Goal: Obtain resource: Download file/media

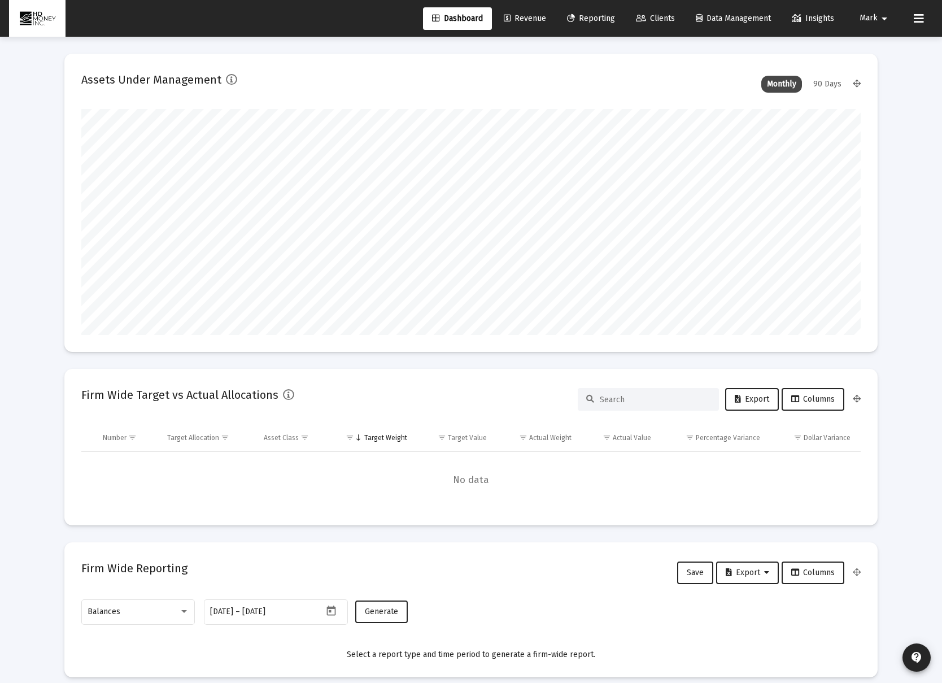
click at [593, 18] on span "Reporting" at bounding box center [591, 19] width 48 height 10
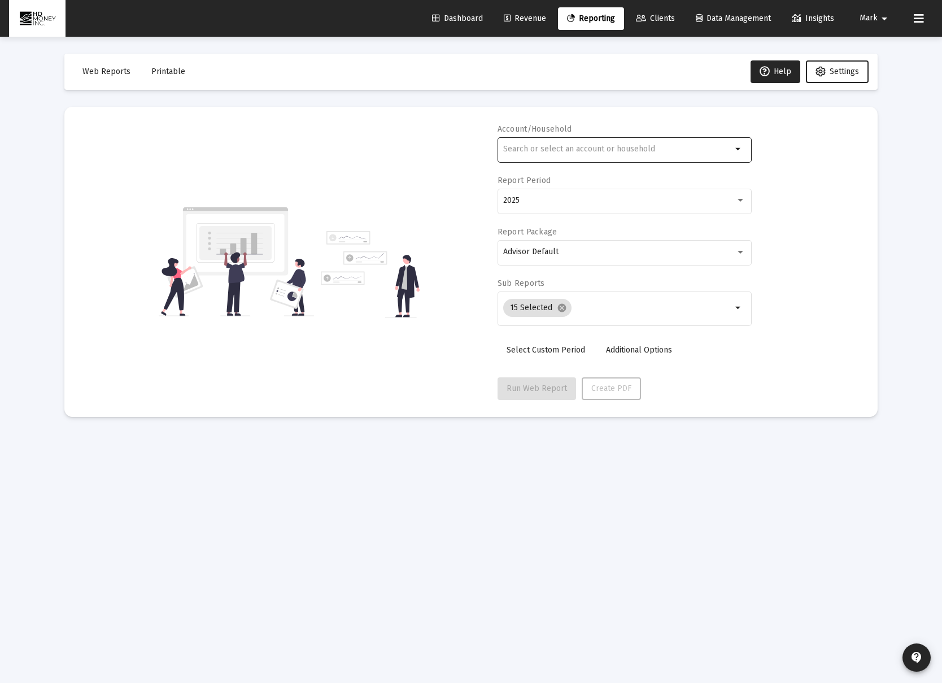
click at [580, 147] on input "text" at bounding box center [617, 149] width 229 height 9
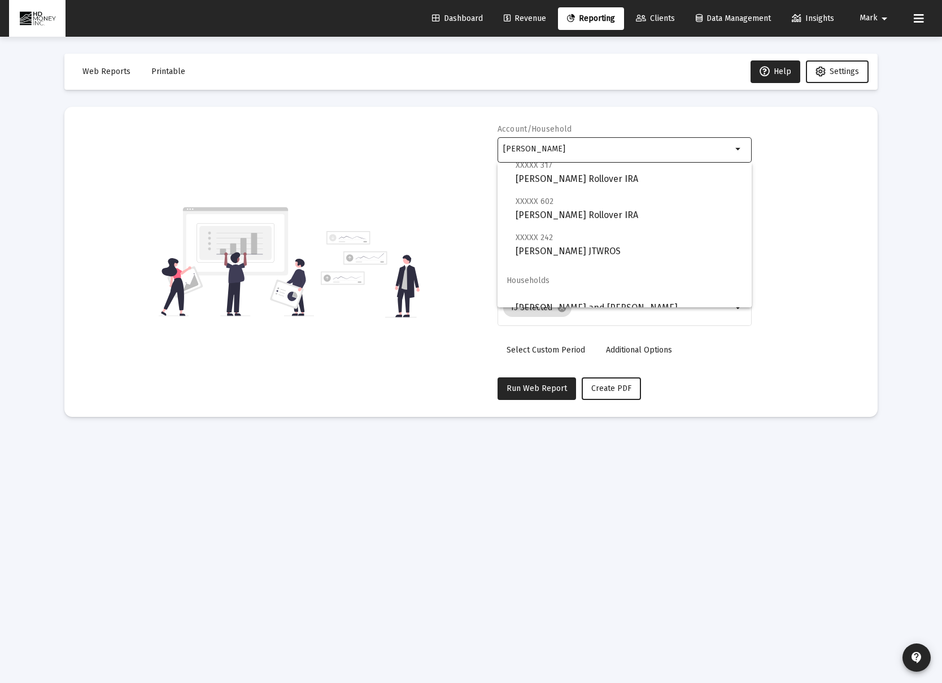
scroll to position [81, 0]
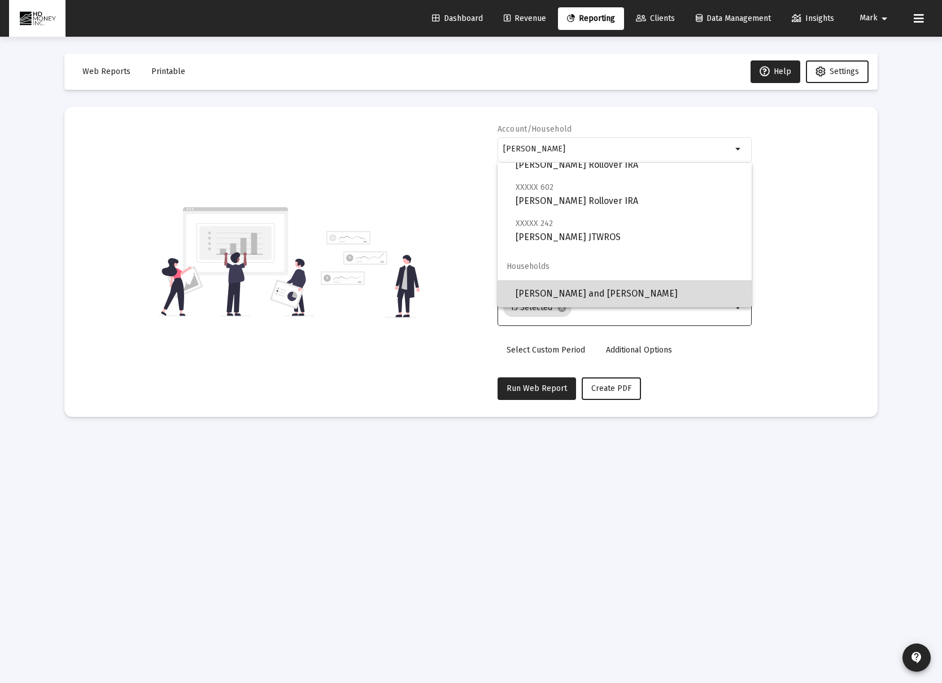
click at [617, 290] on span "[PERSON_NAME] and [PERSON_NAME]" at bounding box center [629, 293] width 227 height 27
type input "[PERSON_NAME] and [PERSON_NAME]"
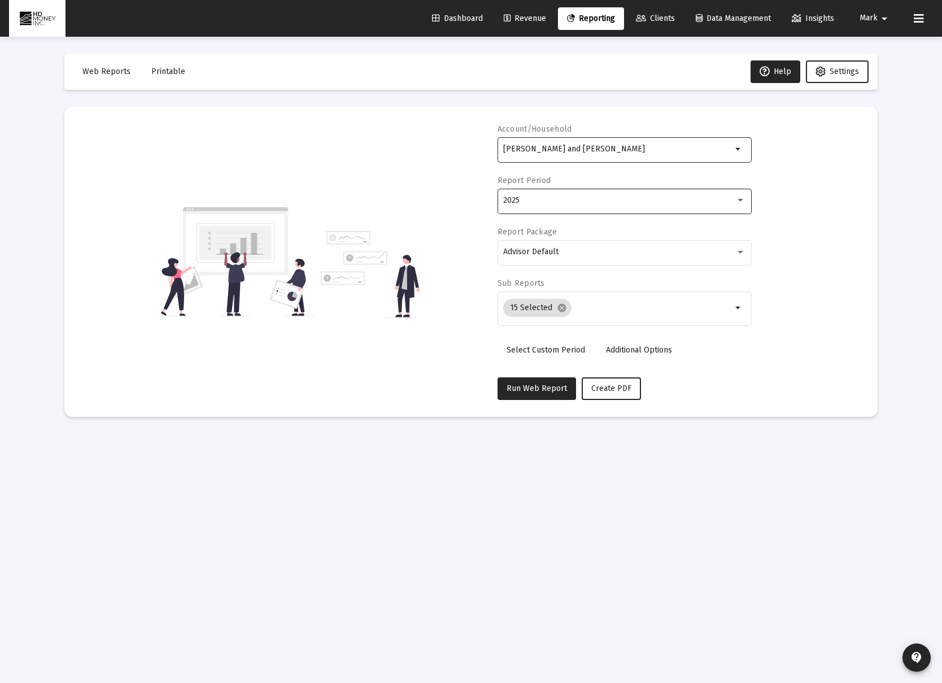
click at [571, 205] on div "2025" at bounding box center [624, 200] width 242 height 28
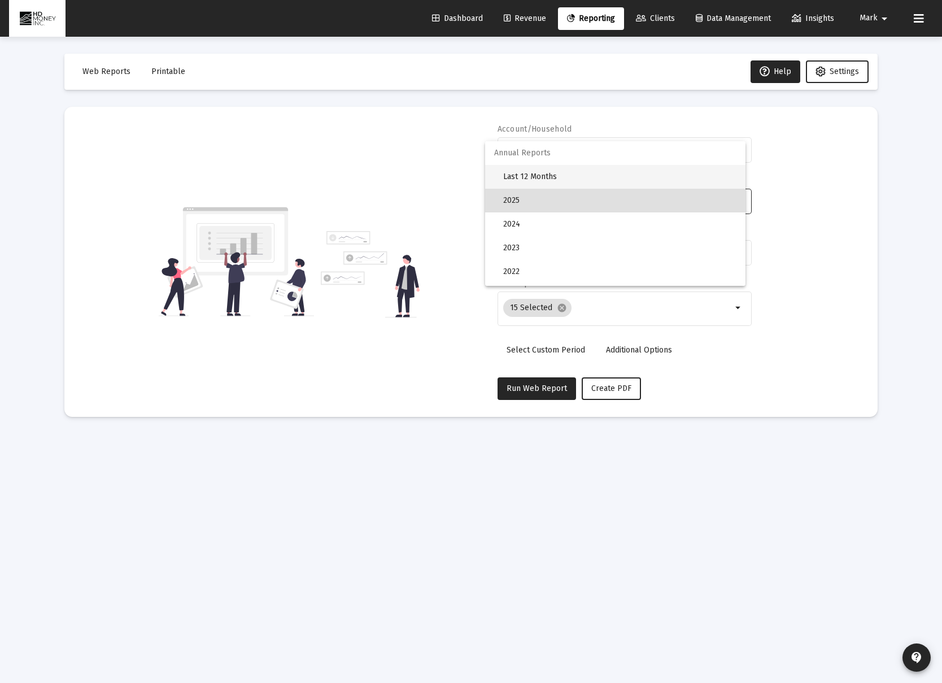
click at [570, 184] on span "Last 12 Months" at bounding box center [619, 177] width 233 height 24
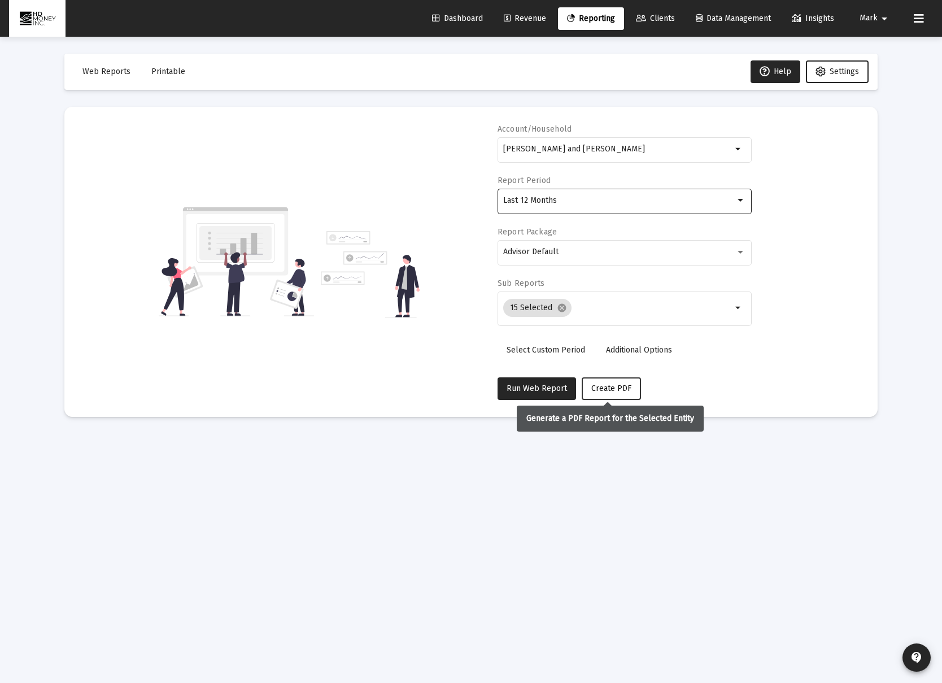
click at [606, 386] on span "Create PDF" at bounding box center [611, 389] width 40 height 10
click at [174, 75] on span "Printable" at bounding box center [168, 72] width 34 height 10
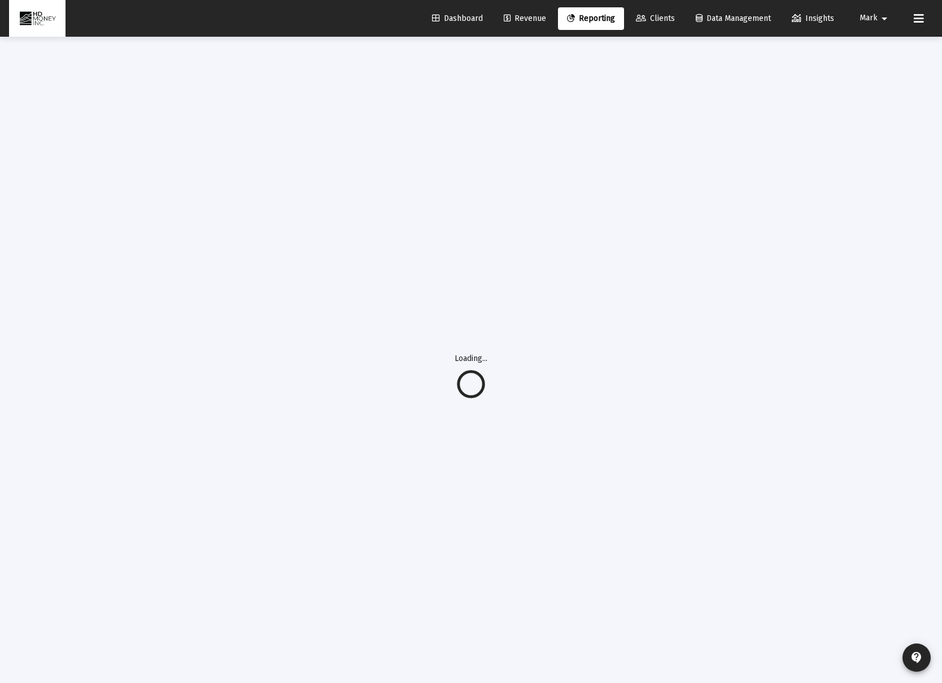
scroll to position [2, 0]
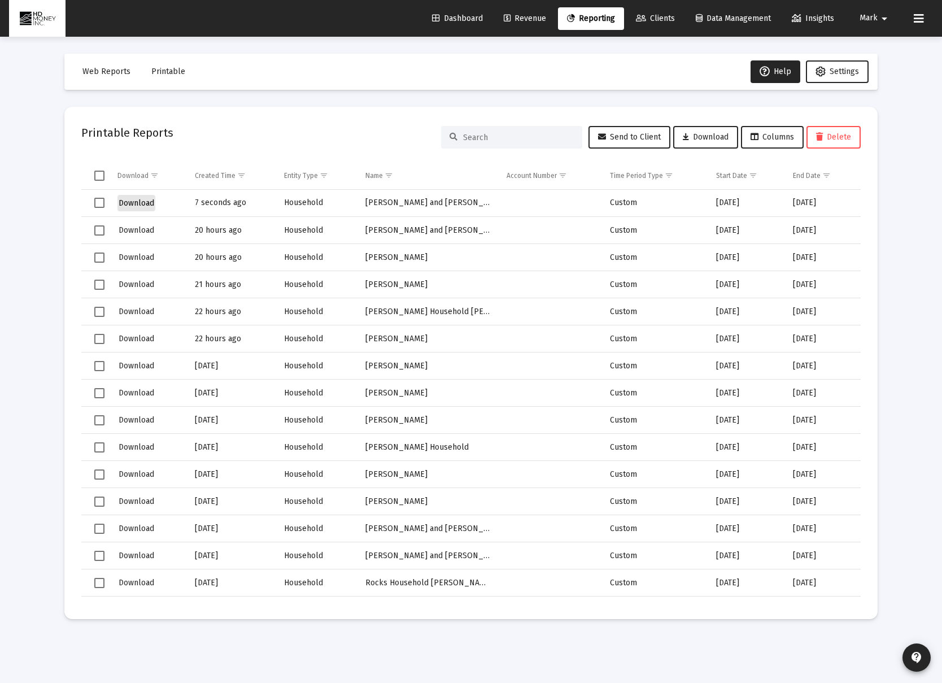
click at [145, 203] on span "Download" at bounding box center [137, 203] width 36 height 10
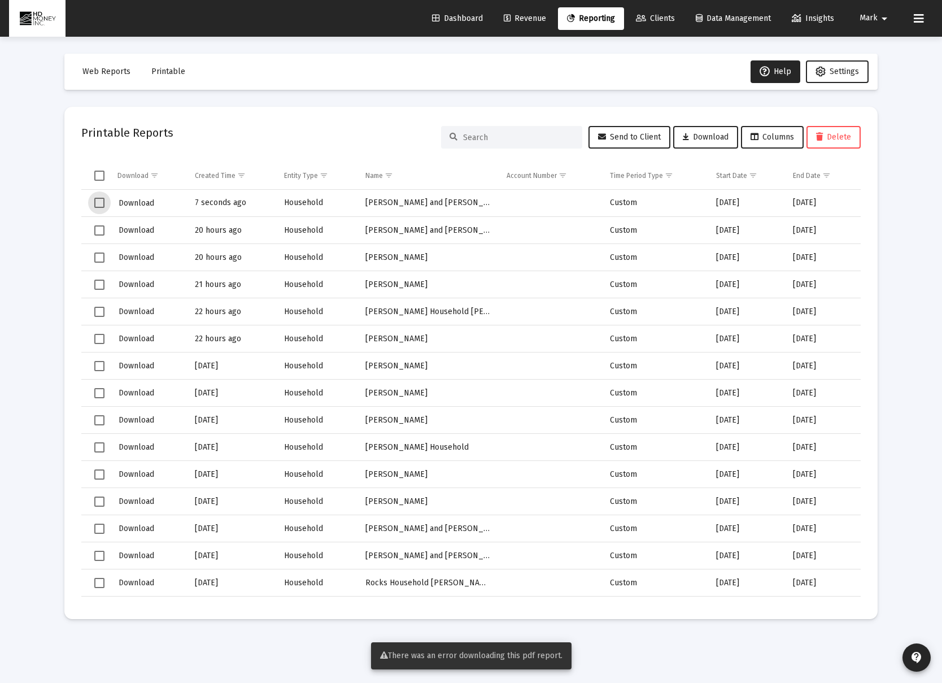
drag, startPoint x: 97, startPoint y: 202, endPoint x: 107, endPoint y: 200, distance: 10.4
click at [97, 202] on span "Select row" at bounding box center [99, 203] width 10 height 10
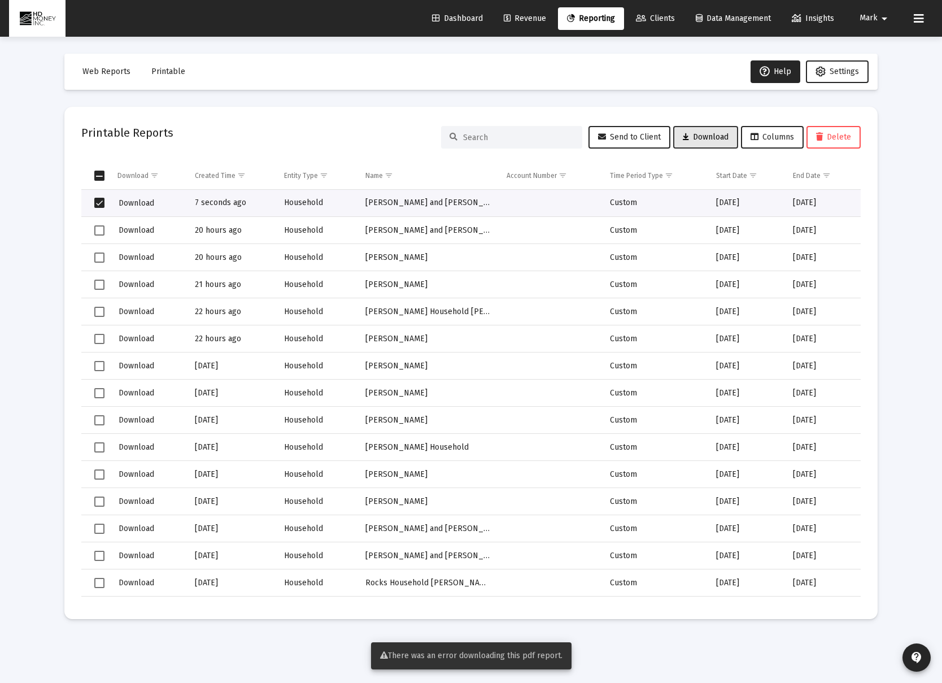
click at [686, 133] on span "Download" at bounding box center [706, 137] width 46 height 10
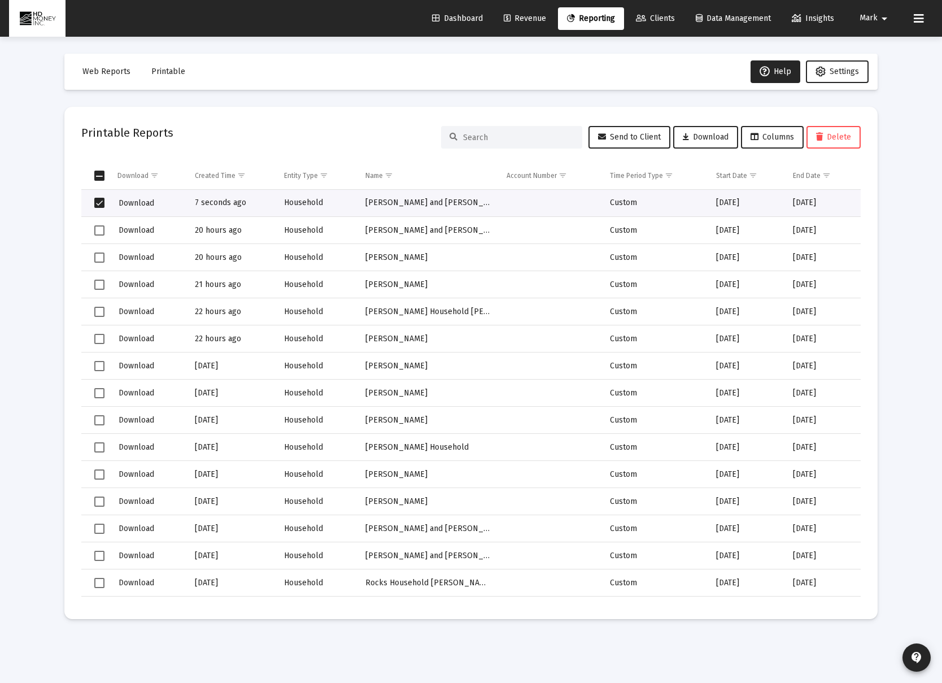
click at [99, 204] on span "Select row" at bounding box center [99, 203] width 10 height 10
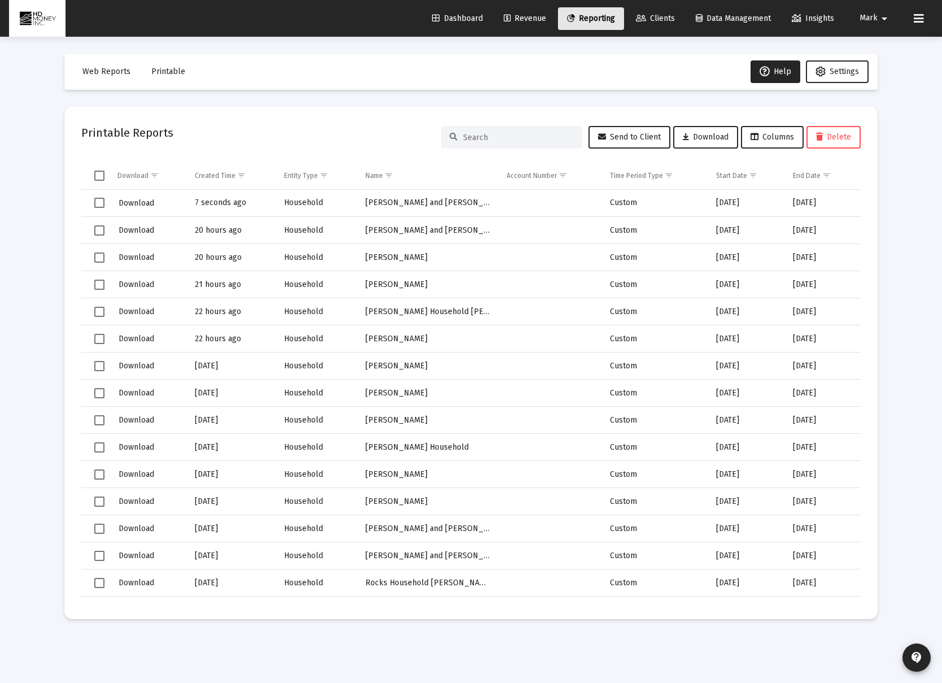
click at [578, 22] on span "Reporting" at bounding box center [591, 19] width 48 height 10
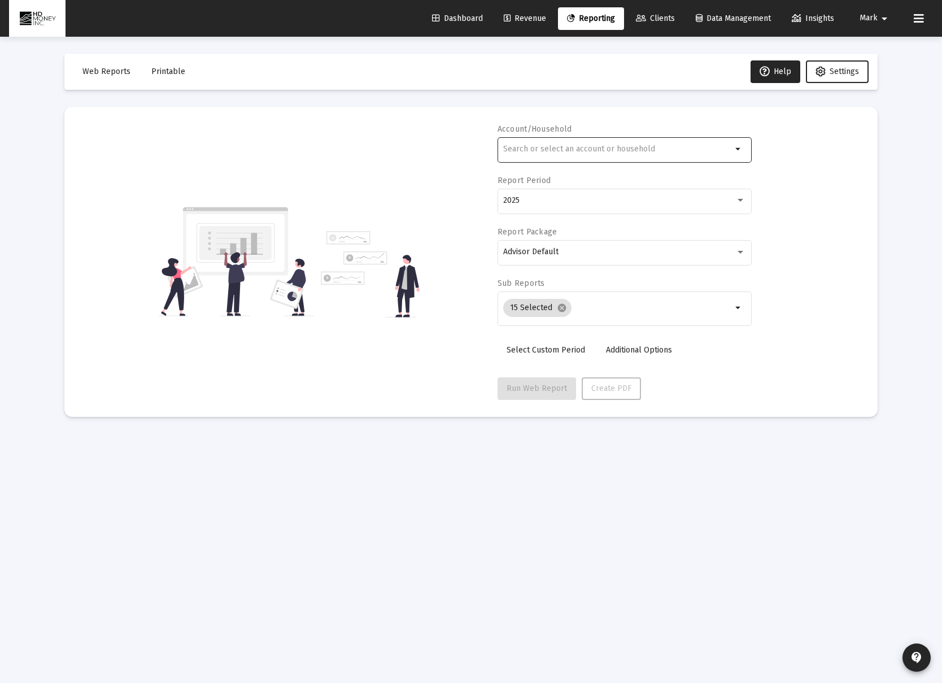
click at [576, 143] on div at bounding box center [617, 149] width 229 height 28
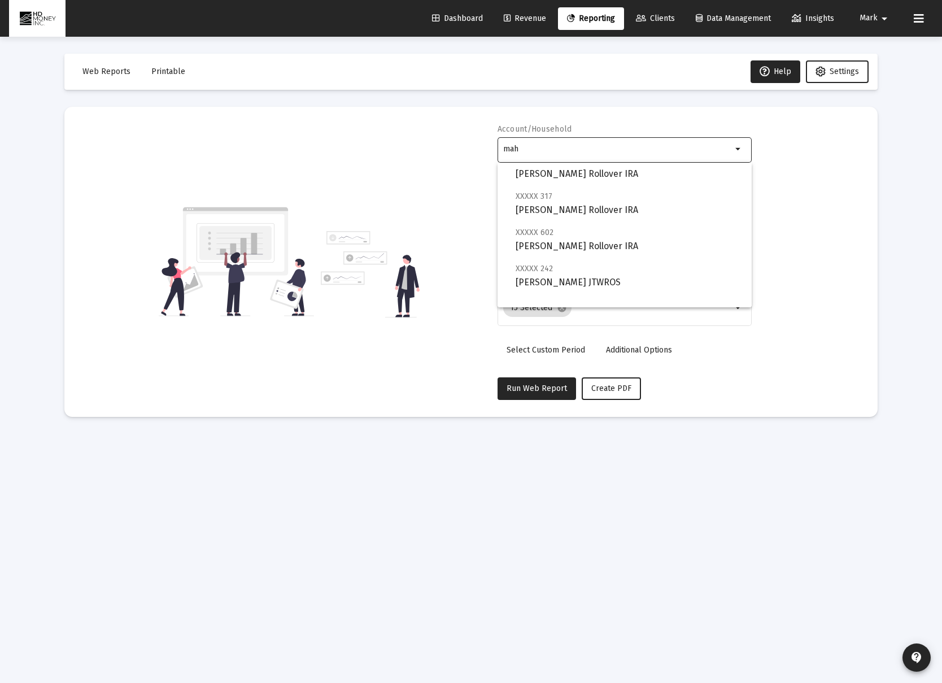
scroll to position [81, 0]
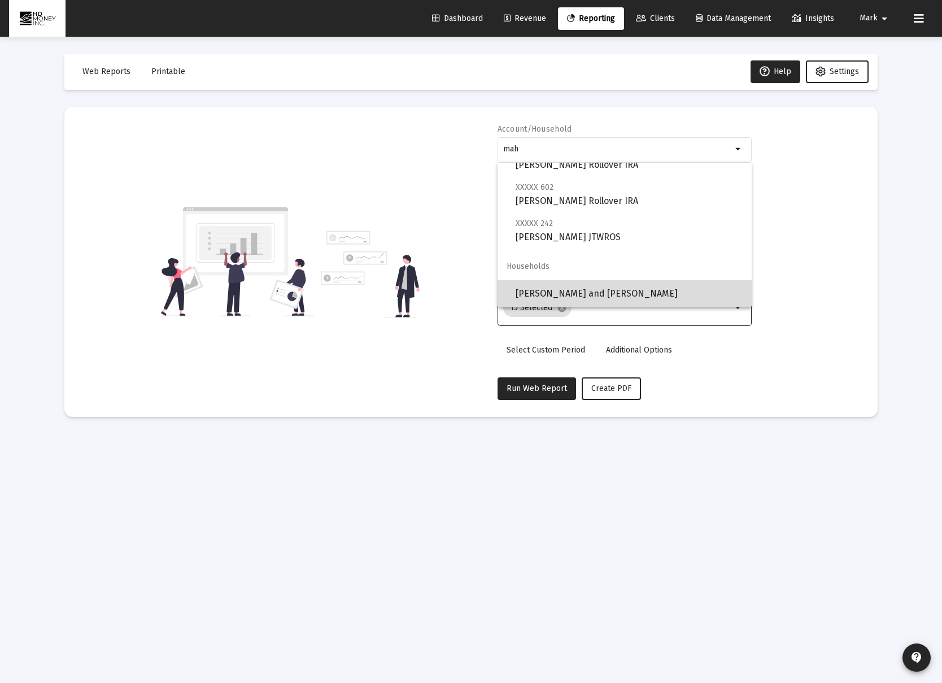
click at [596, 295] on span "[PERSON_NAME] and [PERSON_NAME]" at bounding box center [629, 293] width 227 height 27
type input "[PERSON_NAME] and [PERSON_NAME]"
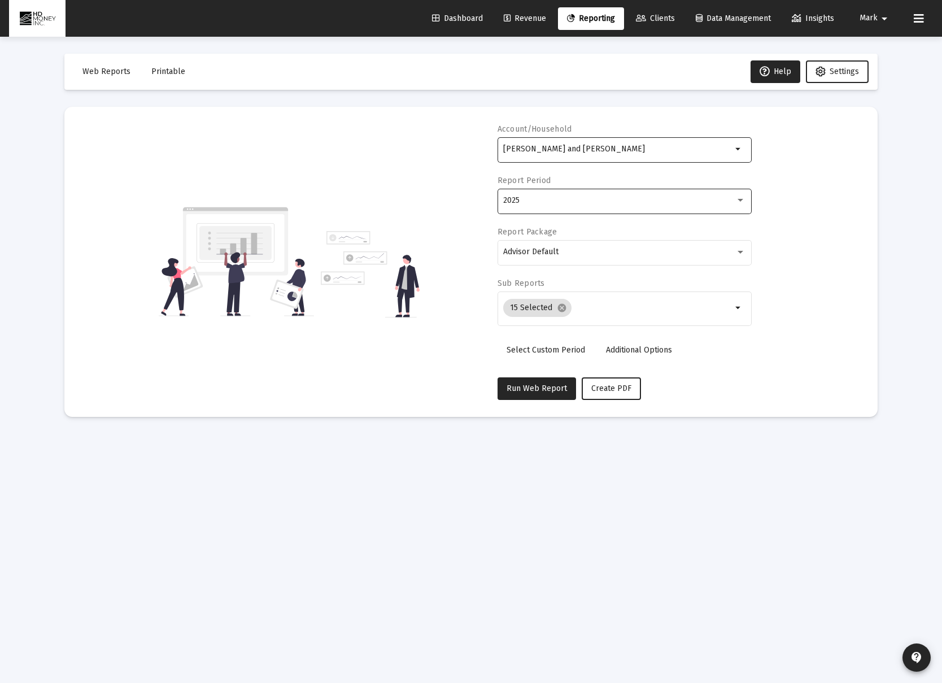
click at [590, 201] on div "2025" at bounding box center [619, 200] width 232 height 9
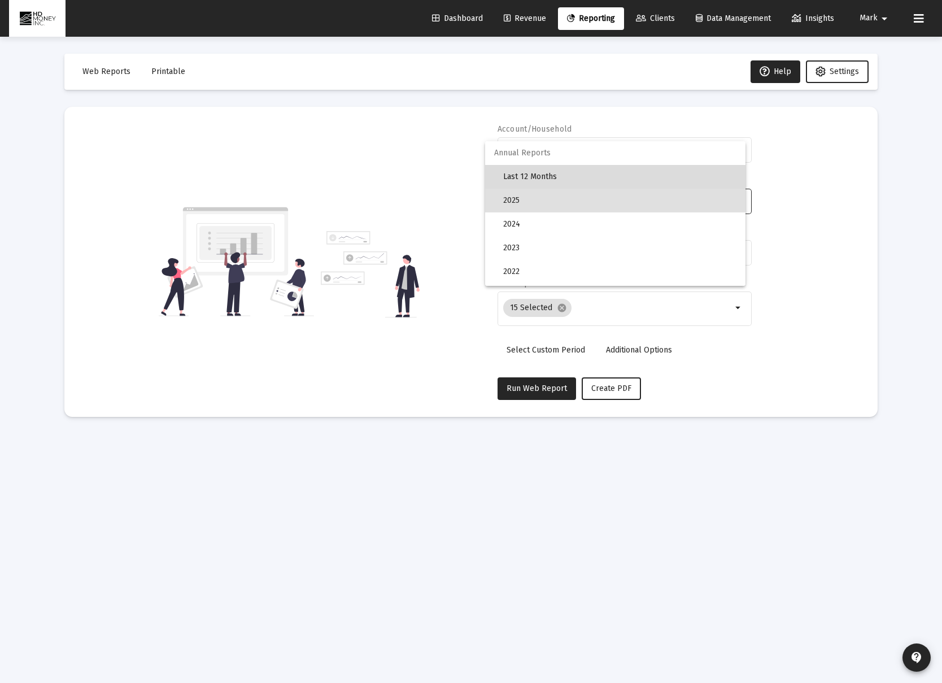
click at [585, 178] on span "Last 12 Months" at bounding box center [619, 177] width 233 height 24
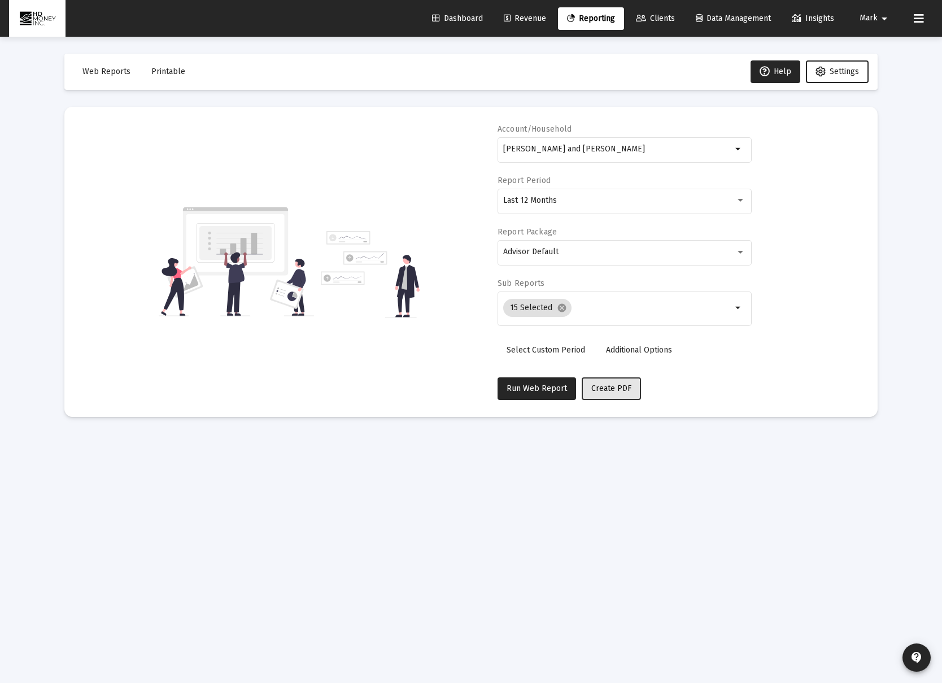
click at [607, 390] on span "Create PDF" at bounding box center [611, 389] width 40 height 10
click at [153, 72] on span "Printable" at bounding box center [168, 72] width 34 height 10
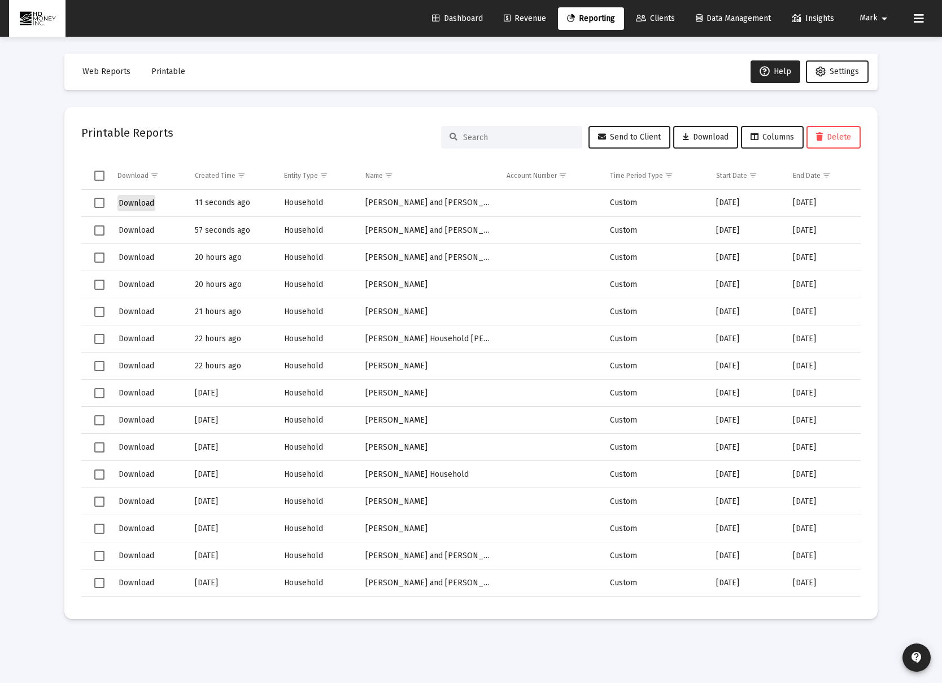
click at [140, 204] on span "Download" at bounding box center [137, 203] width 36 height 10
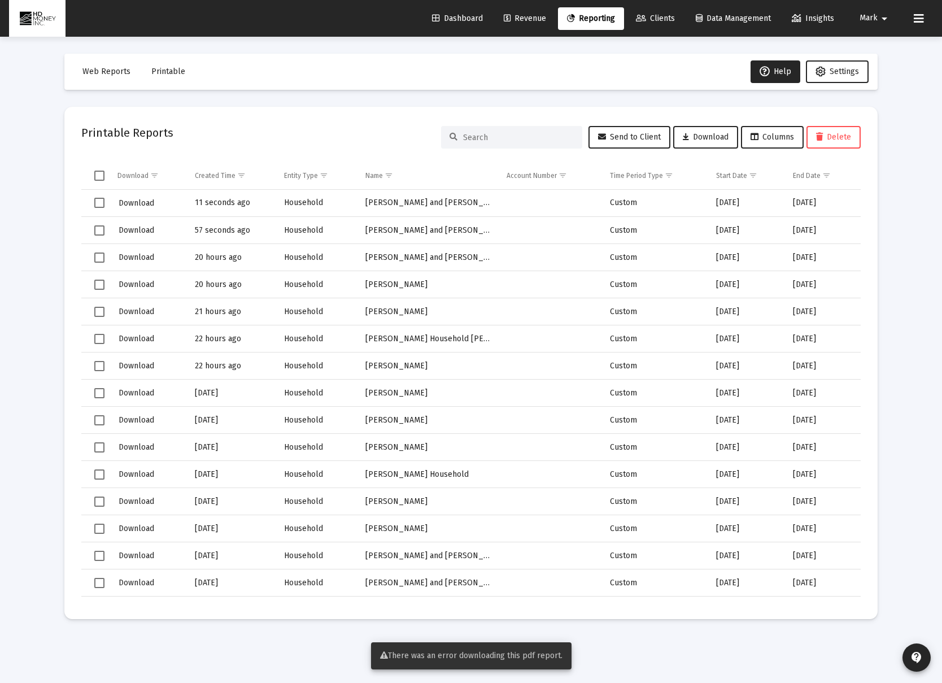
click at [93, 203] on td "Data grid" at bounding box center [95, 203] width 28 height 27
click at [98, 201] on span "Select row" at bounding box center [99, 203] width 10 height 10
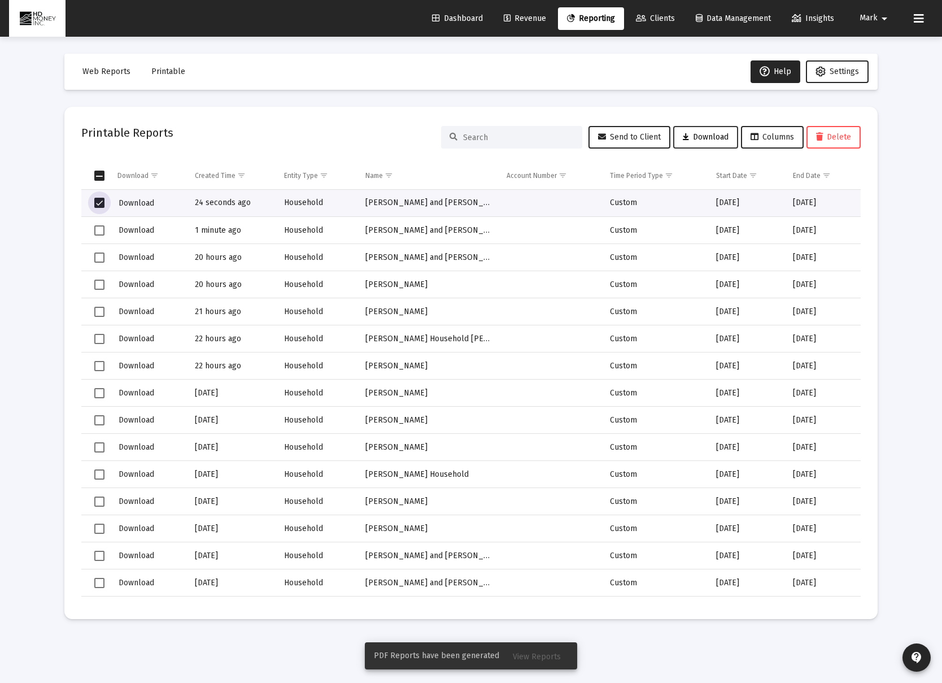
click at [696, 134] on span "Download" at bounding box center [706, 137] width 46 height 10
